Goal: Task Accomplishment & Management: Complete application form

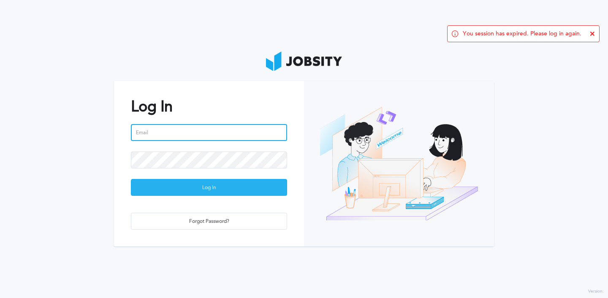
type input "[EMAIL_ADDRESS][DOMAIN_NAME]"
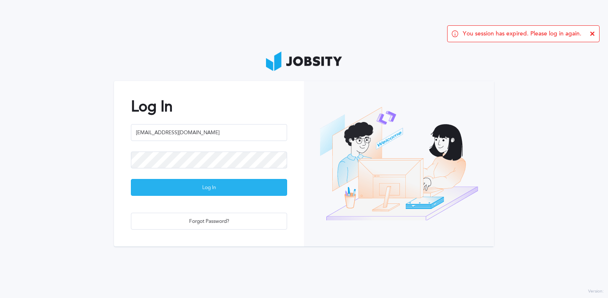
click at [195, 190] on div "Log In" at bounding box center [208, 188] width 155 height 17
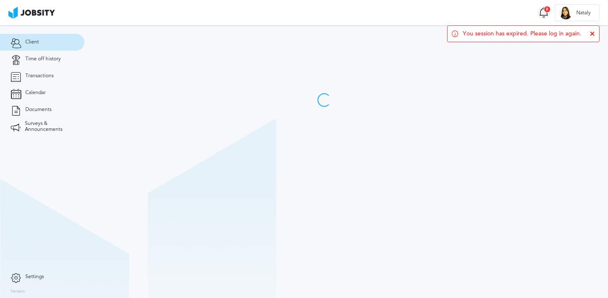
click at [544, 13] on icon at bounding box center [544, 12] width 10 height 11
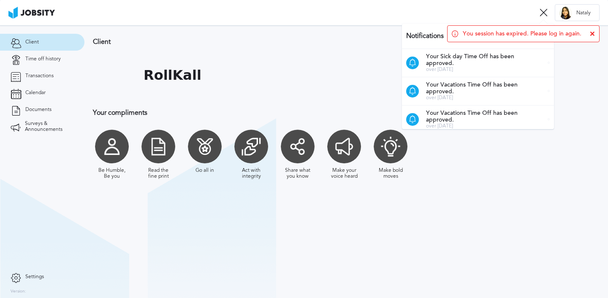
click at [590, 35] on icon at bounding box center [592, 33] width 5 height 5
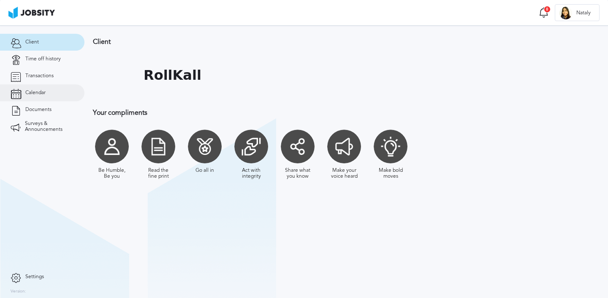
click at [54, 90] on link "Calendar" at bounding box center [42, 92] width 84 height 17
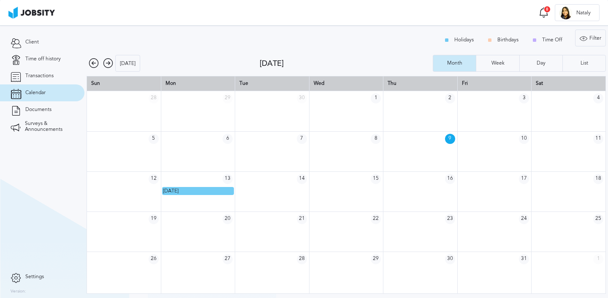
click at [108, 61] on icon at bounding box center [108, 63] width 10 height 10
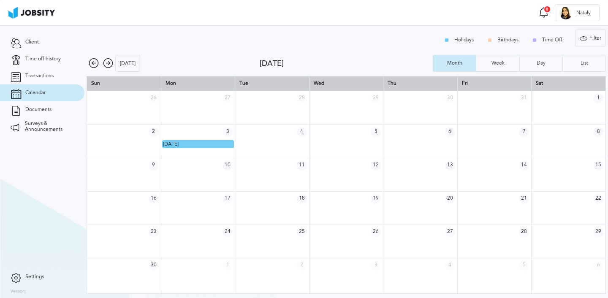
click at [106, 62] on icon at bounding box center [108, 63] width 10 height 10
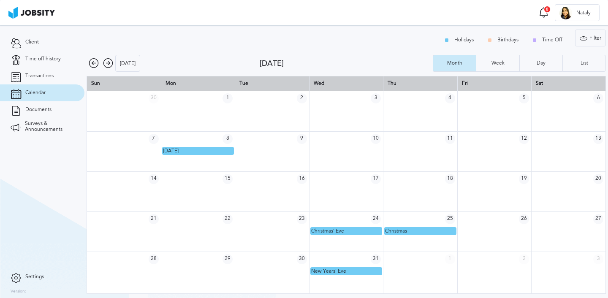
click at [502, 196] on td at bounding box center [494, 191] width 74 height 40
click at [53, 64] on link "Time off history" at bounding box center [42, 59] width 84 height 17
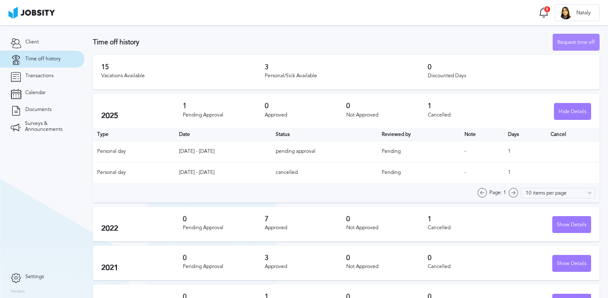
click at [566, 42] on div "Request time off" at bounding box center [576, 42] width 46 height 17
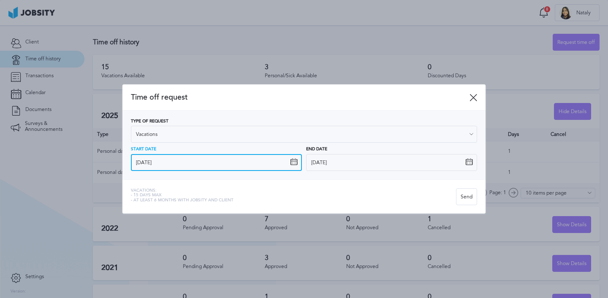
click at [287, 163] on input "[DATE]" at bounding box center [216, 162] width 171 height 17
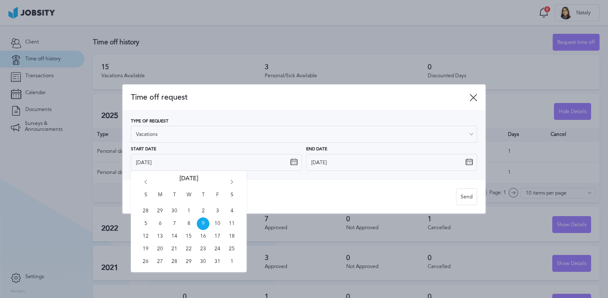
click at [237, 180] on div "S M T W T F S 28 29 30 1 2 3 4 5 6 7 8 9 10 11 12 13 14 15 16 17 18 19 20 21 22…" at bounding box center [189, 221] width 116 height 101
click at [231, 180] on icon "Go forward 1 month" at bounding box center [232, 184] width 8 height 8
click at [204, 236] on span "18" at bounding box center [203, 236] width 13 height 13
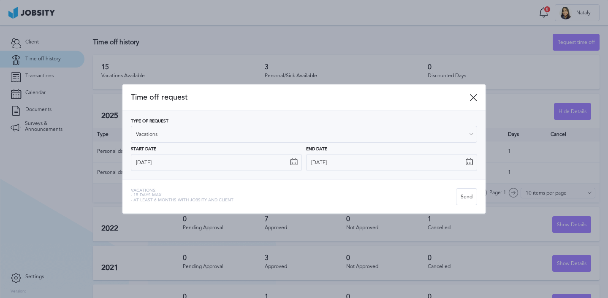
click at [294, 161] on icon at bounding box center [294, 162] width 8 height 8
click at [294, 165] on icon at bounding box center [294, 162] width 8 height 8
click at [292, 162] on icon at bounding box center [294, 162] width 8 height 8
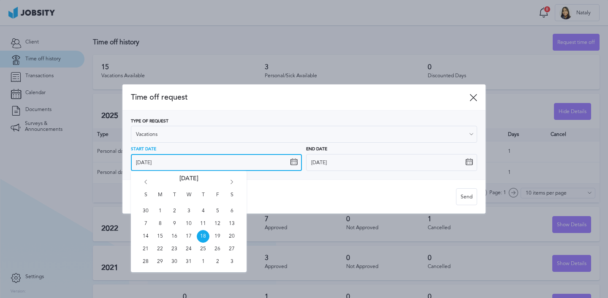
click at [214, 167] on input "[DATE]" at bounding box center [216, 162] width 171 height 17
click at [158, 234] on span "15" at bounding box center [160, 236] width 13 height 13
type input "[DATE]"
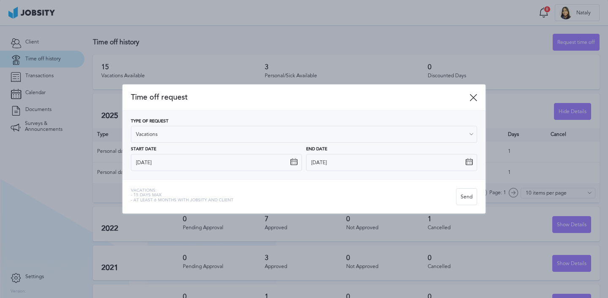
click at [469, 163] on icon at bounding box center [469, 162] width 8 height 8
click at [475, 165] on input "[DATE]" at bounding box center [391, 162] width 171 height 17
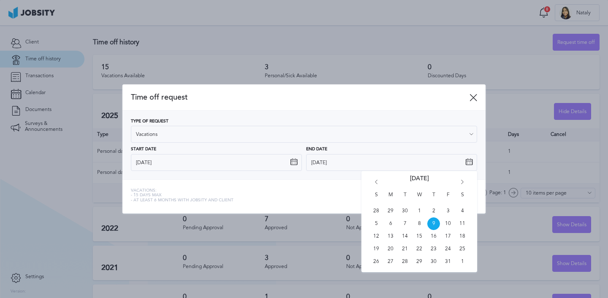
click at [462, 179] on div "S M T W T F S 28 29 30 1 2 3 4 5 6 7 8 9 10 11 12 13 14 15 16 17 18 19 20 21 22…" at bounding box center [420, 221] width 116 height 101
click at [463, 181] on icon "Go forward 1 month" at bounding box center [463, 184] width 8 height 8
click at [389, 238] on span "15" at bounding box center [390, 236] width 13 height 13
type input "[DATE]"
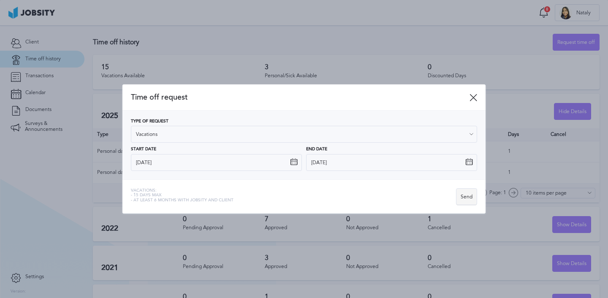
click at [467, 195] on div "Send" at bounding box center [467, 197] width 20 height 17
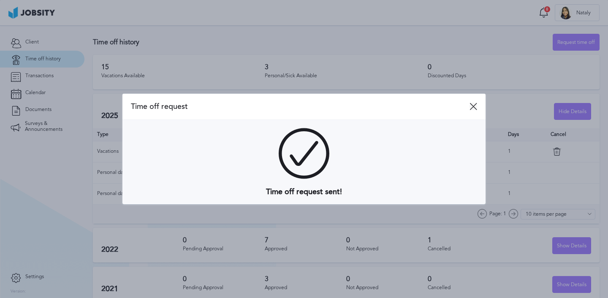
click at [472, 108] on icon at bounding box center [474, 107] width 8 height 8
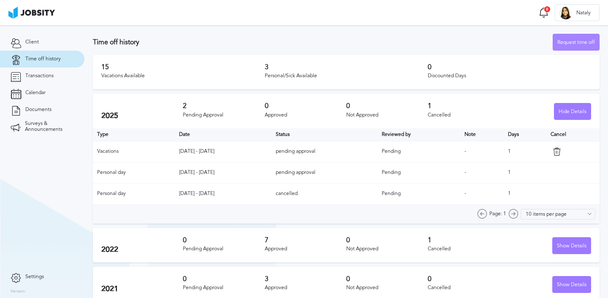
click at [569, 43] on div "Request time off" at bounding box center [576, 42] width 46 height 17
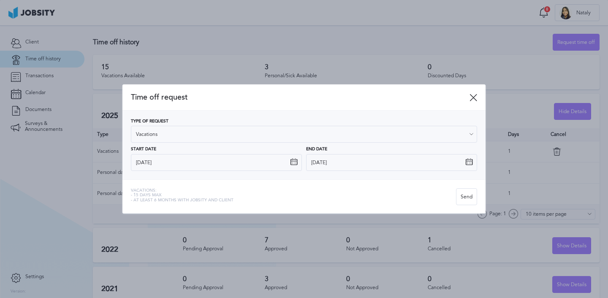
click at [296, 162] on icon at bounding box center [294, 162] width 8 height 8
click at [470, 96] on icon at bounding box center [474, 98] width 8 height 8
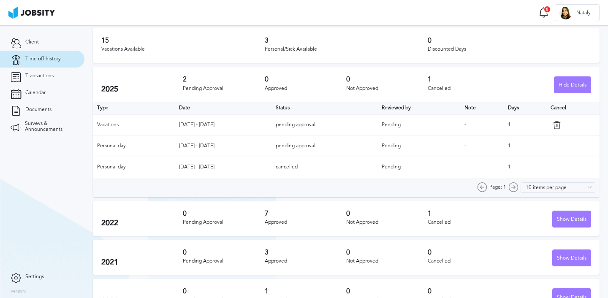
scroll to position [32, 0]
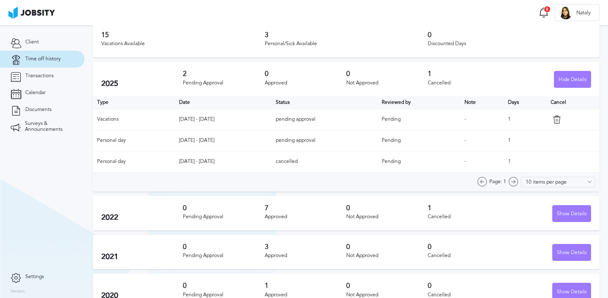
click at [555, 119] on div at bounding box center [573, 119] width 45 height 8
click at [561, 120] on icon at bounding box center [557, 119] width 8 height 8
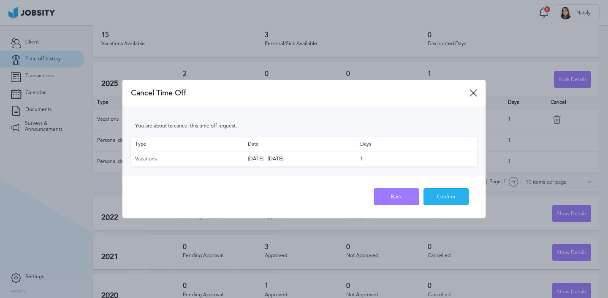
click at [439, 196] on div "Confirm" at bounding box center [446, 197] width 45 height 17
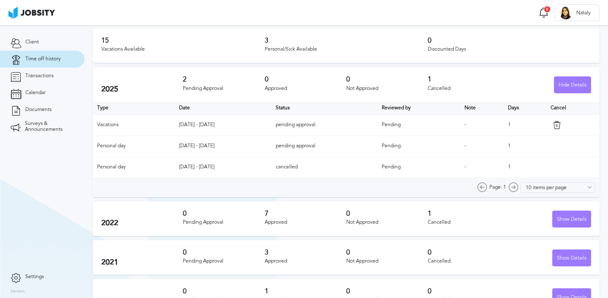
scroll to position [24, 0]
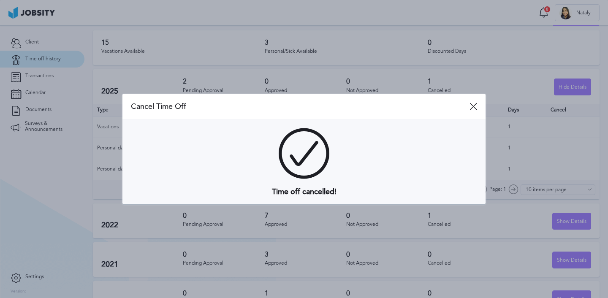
click at [563, 59] on div at bounding box center [304, 149] width 608 height 298
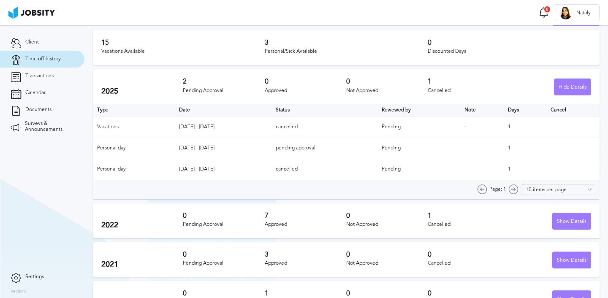
scroll to position [0, 0]
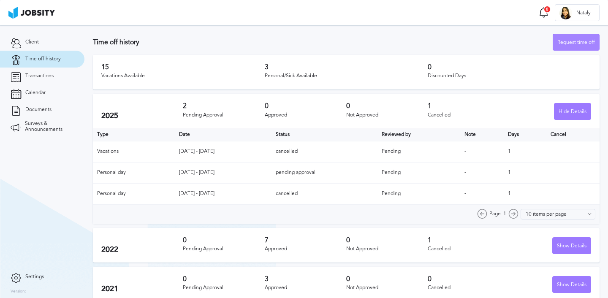
click at [564, 43] on div "Request time off" at bounding box center [576, 42] width 46 height 17
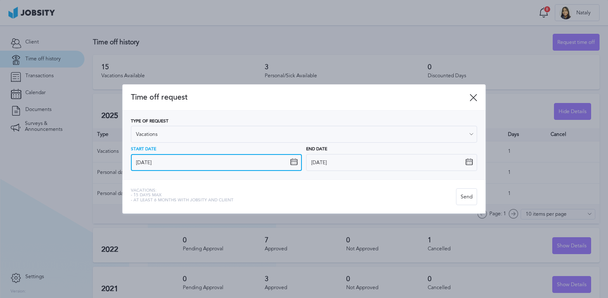
click at [289, 163] on input "[DATE]" at bounding box center [216, 162] width 171 height 17
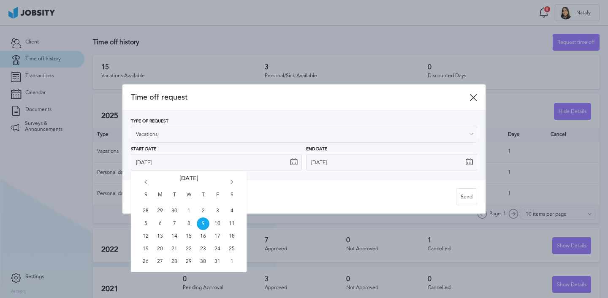
click at [228, 180] on icon "Go forward 1 month" at bounding box center [232, 184] width 8 height 8
click at [229, 180] on icon "Go forward 1 month" at bounding box center [232, 184] width 8 height 8
click at [206, 236] on span "18" at bounding box center [203, 236] width 13 height 13
type input "[DATE]"
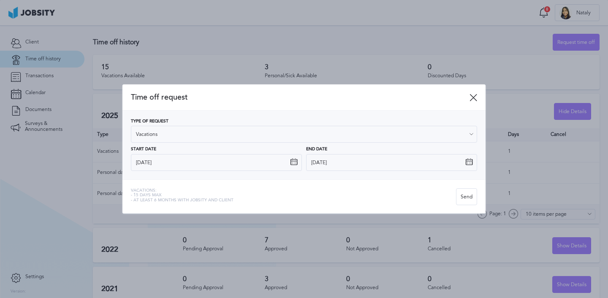
click at [471, 163] on icon at bounding box center [469, 162] width 8 height 8
click at [466, 163] on icon at bounding box center [469, 162] width 8 height 8
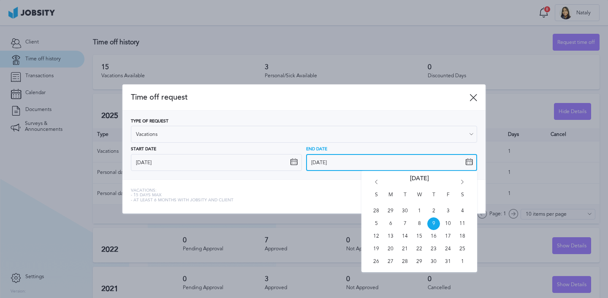
click at [317, 166] on input "[DATE]" at bounding box center [391, 162] width 171 height 17
click at [460, 182] on icon "Go forward 1 month" at bounding box center [463, 184] width 8 height 8
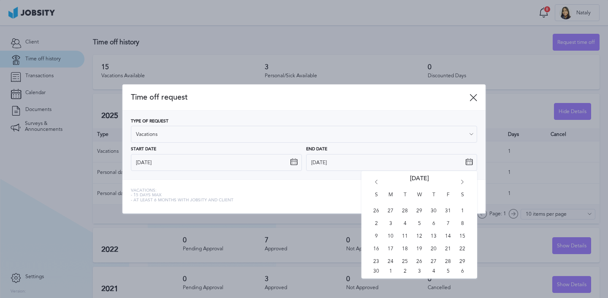
click at [460, 182] on icon "Go forward 1 month" at bounding box center [463, 184] width 8 height 8
click at [388, 248] on span "22" at bounding box center [390, 249] width 13 height 13
type input "[DATE]"
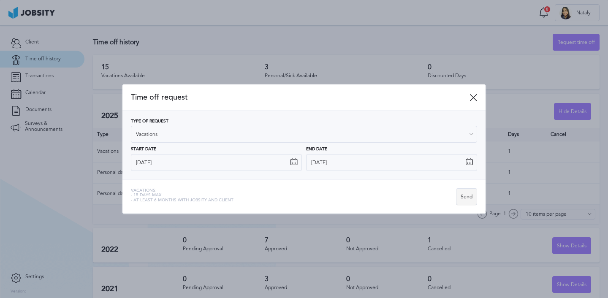
click at [471, 199] on div "Send" at bounding box center [467, 197] width 20 height 17
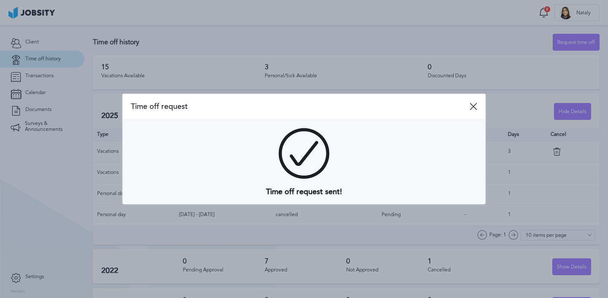
click at [470, 105] on icon at bounding box center [474, 107] width 8 height 8
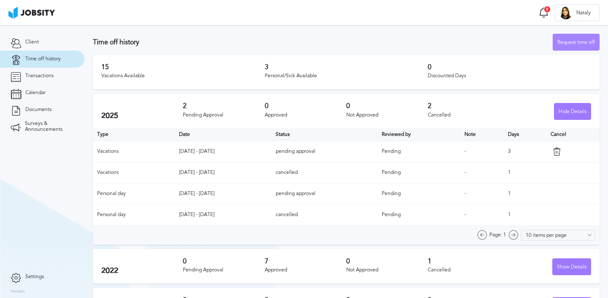
click at [565, 45] on div "Request time off" at bounding box center [576, 42] width 46 height 17
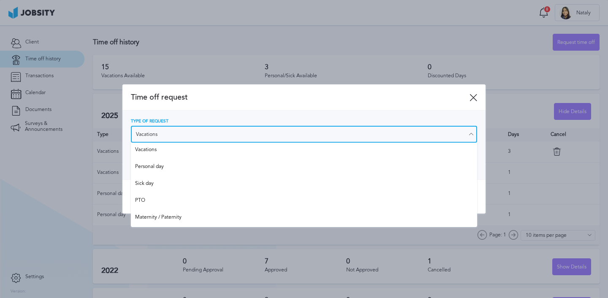
click at [237, 143] on div "Type of Request Vacations Vacations Personal day Sick day PTO Maternity / Pater…" at bounding box center [304, 131] width 346 height 24
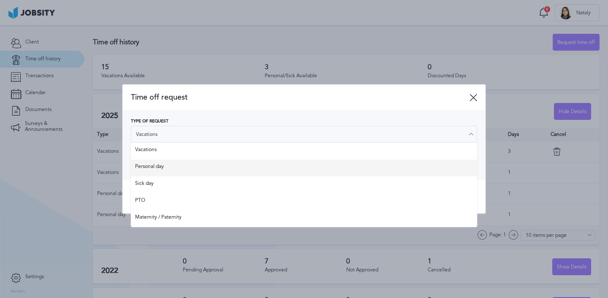
type input "Personal day"
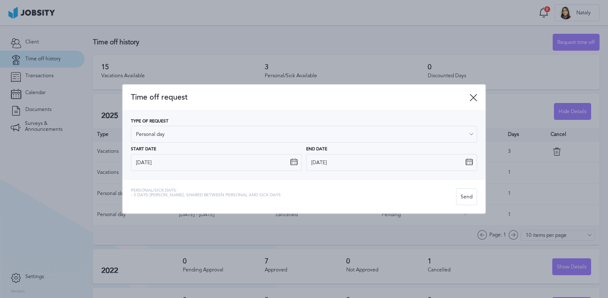
click at [199, 176] on div "Type of Request Personal day Vacations Personal day Sick day PTO Maternity / Pa…" at bounding box center [303, 145] width 363 height 69
click at [243, 162] on input "[DATE]" at bounding box center [216, 162] width 171 height 17
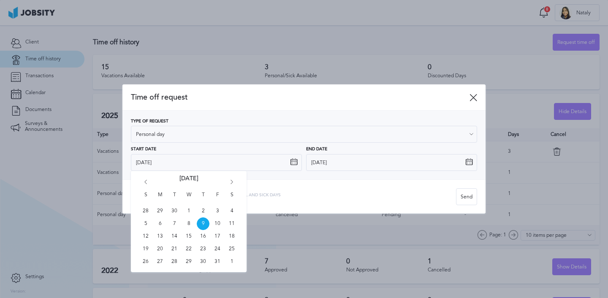
click at [231, 185] on icon "Go forward 1 month" at bounding box center [232, 184] width 8 height 8
click at [232, 181] on icon "Go forward 1 month" at bounding box center [232, 184] width 8 height 8
click at [161, 239] on span "15" at bounding box center [160, 236] width 13 height 13
type input "[DATE]"
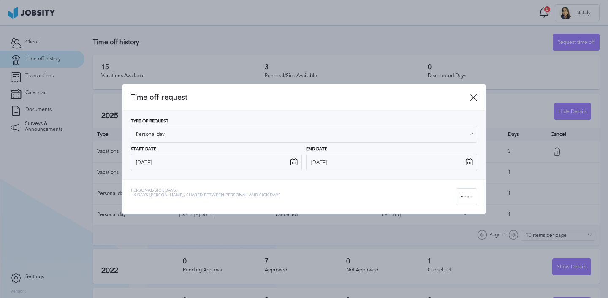
click at [472, 161] on icon at bounding box center [469, 162] width 8 height 8
click at [468, 163] on icon at bounding box center [469, 162] width 8 height 8
click at [470, 161] on icon at bounding box center [469, 162] width 8 height 8
click at [472, 161] on icon at bounding box center [469, 162] width 8 height 8
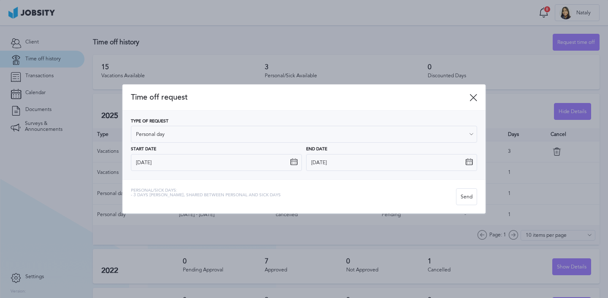
click at [473, 161] on icon at bounding box center [469, 162] width 8 height 8
click at [473, 164] on icon at bounding box center [469, 162] width 8 height 8
click at [470, 162] on icon at bounding box center [469, 162] width 8 height 8
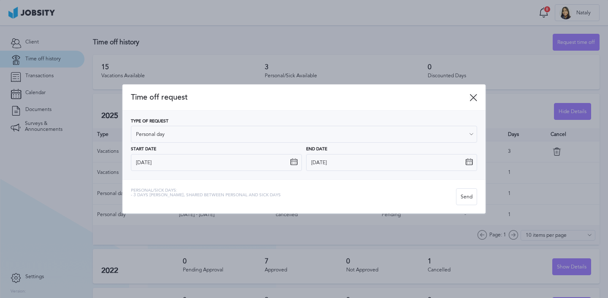
click at [472, 99] on icon at bounding box center [474, 98] width 8 height 8
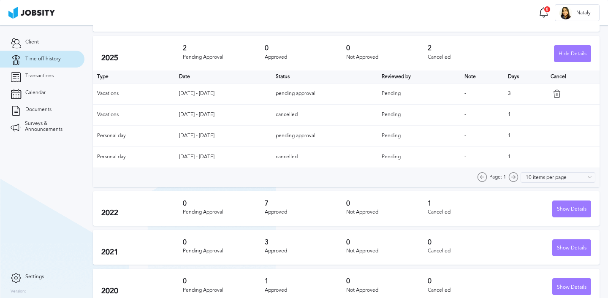
scroll to position [63, 0]
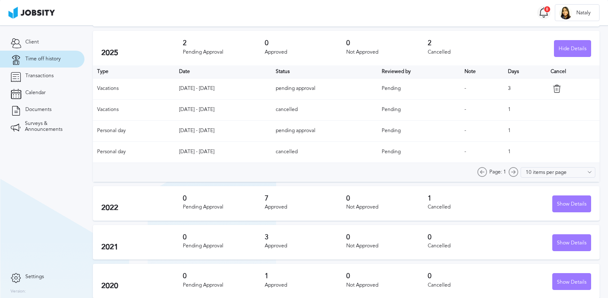
click at [537, 15] on div "8" at bounding box center [544, 13] width 14 height 14
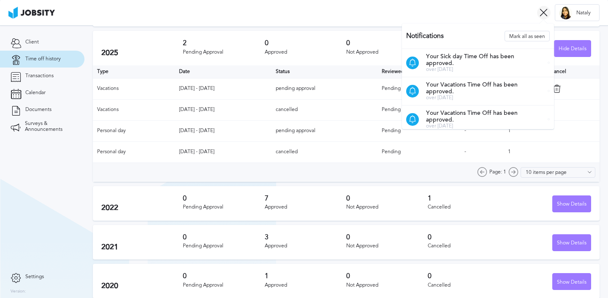
click at [543, 14] on icon at bounding box center [544, 12] width 8 height 8
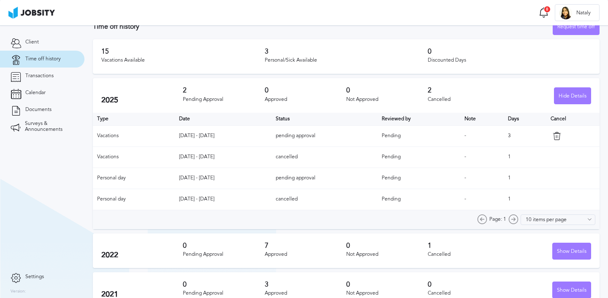
scroll to position [0, 0]
